Goal: Task Accomplishment & Management: Manage account settings

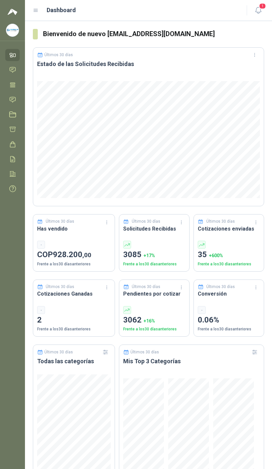
click at [15, 74] on link "Chat" at bounding box center [12, 70] width 14 height 12
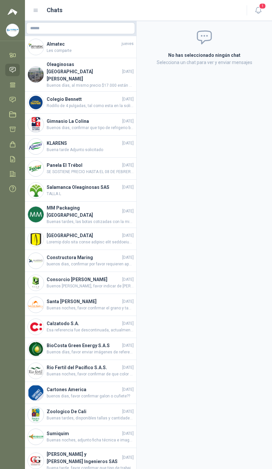
click at [261, 10] on icon "button" at bounding box center [258, 10] width 8 height 8
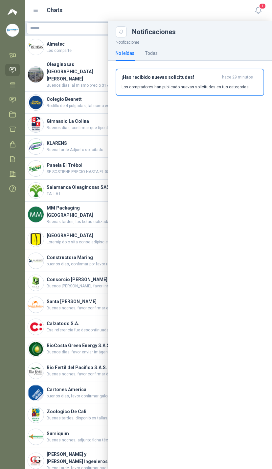
click at [145, 128] on div "Notificaciones No leídas Todas ¡Has recibido nuevas solicitudes! hace 29 minuto…" at bounding box center [190, 253] width 164 height 432
click at [88, 149] on div at bounding box center [148, 245] width 247 height 448
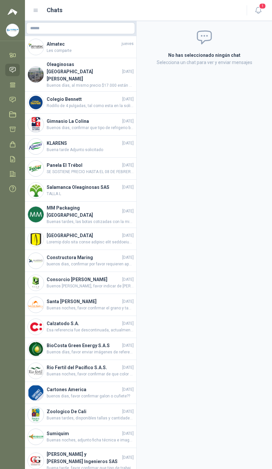
click at [19, 82] on link "Tareas" at bounding box center [12, 85] width 14 height 12
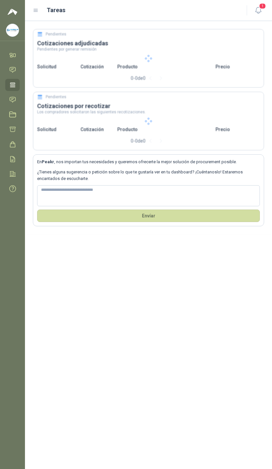
click at [17, 97] on link "Solicitudes" at bounding box center [12, 100] width 14 height 12
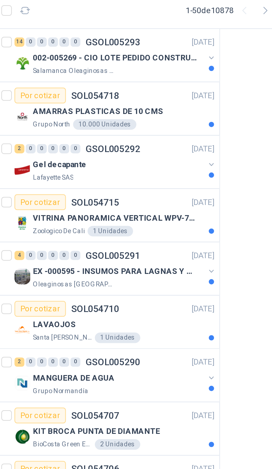
click at [101, 50] on div "002-005269 - CIO LOTE PEDIDO CONSTRUCCION" at bounding box center [85, 54] width 85 height 8
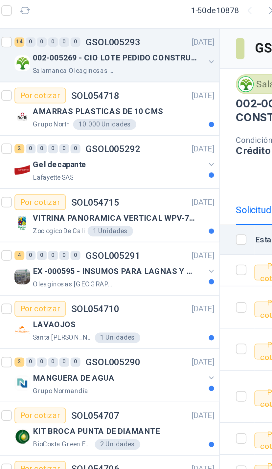
click at [101, 50] on div "002-005269 - CIO LOTE PEDIDO CONSTRUCCION" at bounding box center [85, 54] width 85 height 8
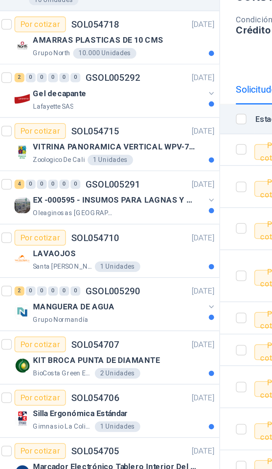
scroll to position [348, 0]
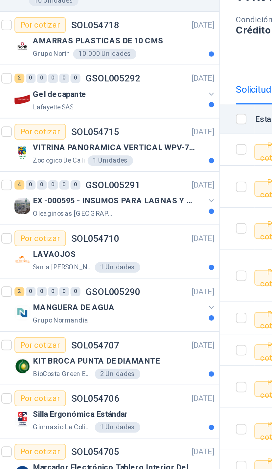
click at [123, 227] on p "[DATE]" at bounding box center [128, 230] width 11 height 6
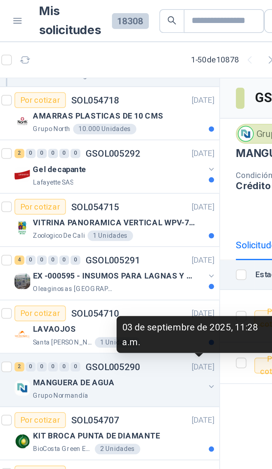
scroll to position [404, 0]
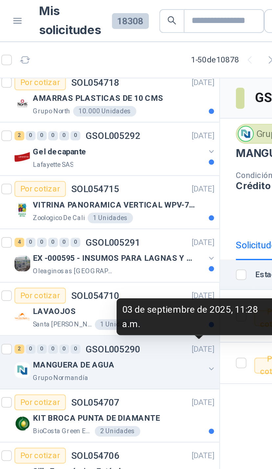
click at [130, 126] on button "button" at bounding box center [132, 128] width 5 height 5
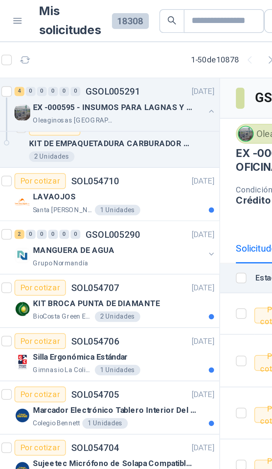
scroll to position [604, 0]
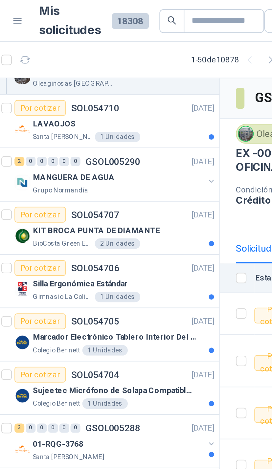
click at [130, 92] on button "button" at bounding box center [132, 90] width 5 height 5
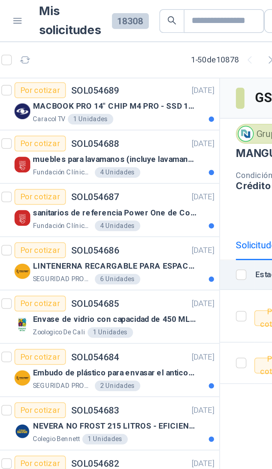
scroll to position [1040, 0]
